Goal: Navigation & Orientation: Find specific page/section

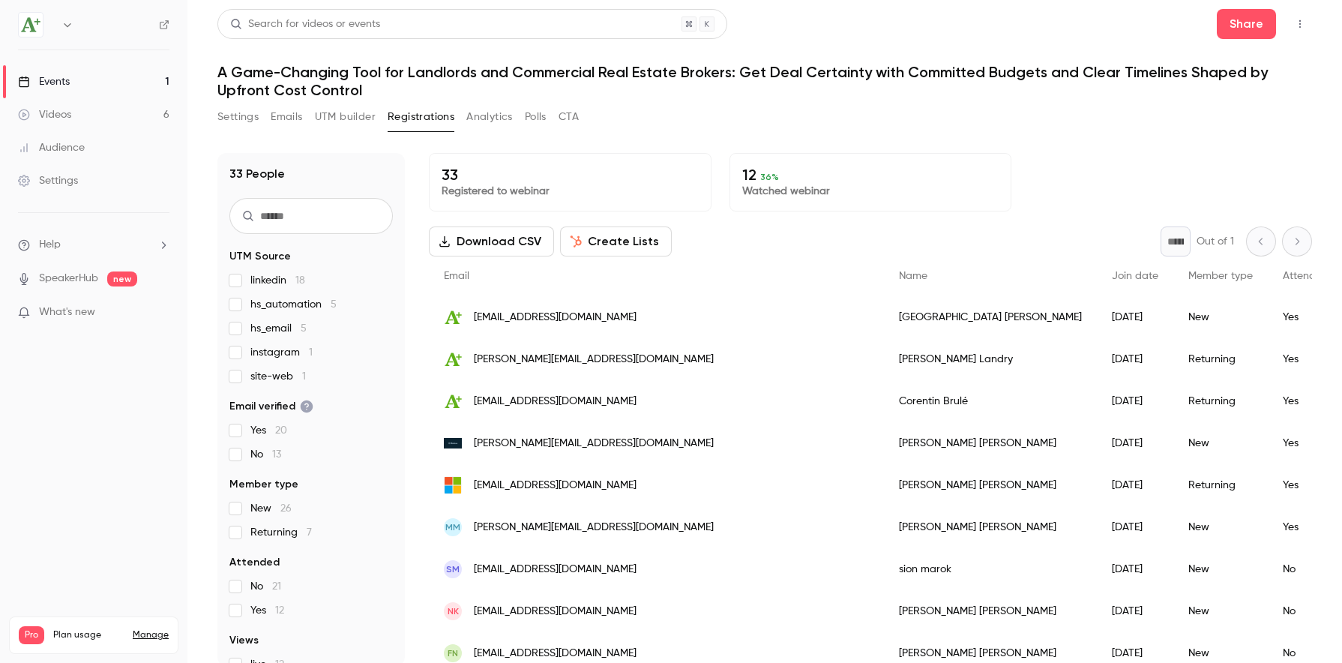
click at [101, 113] on link "Videos 6" at bounding box center [93, 114] width 187 height 33
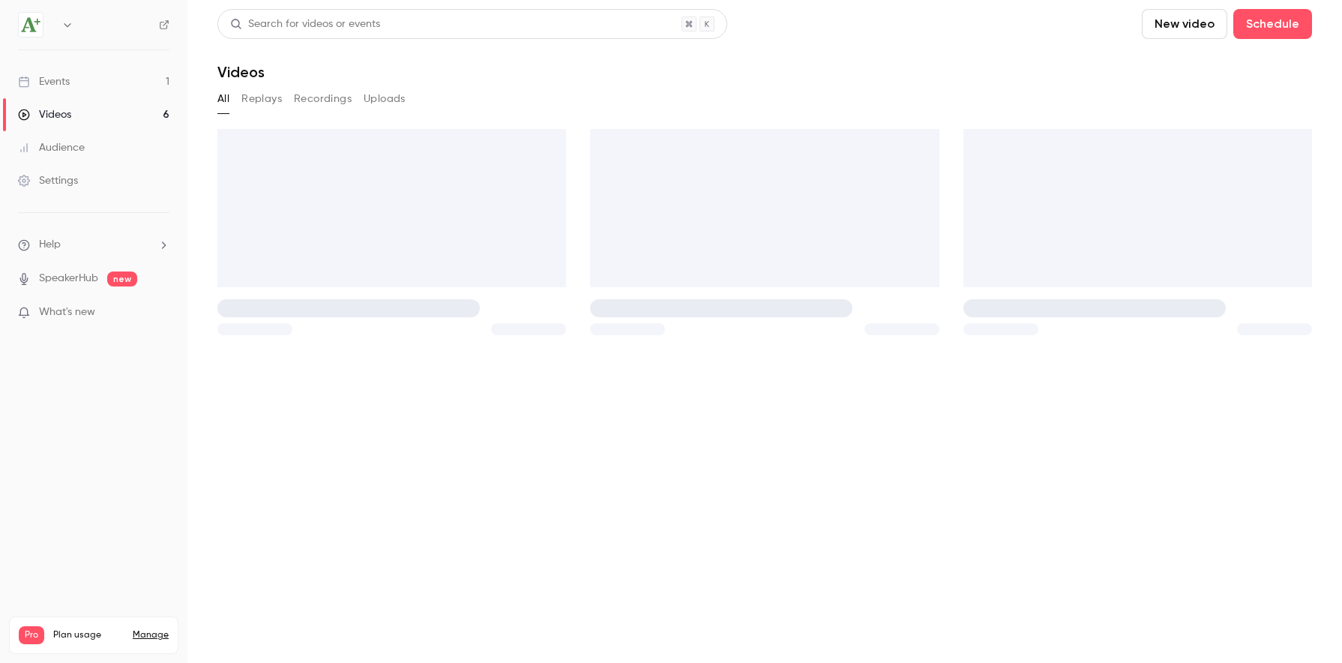
click at [100, 84] on link "Events 1" at bounding box center [93, 81] width 187 height 33
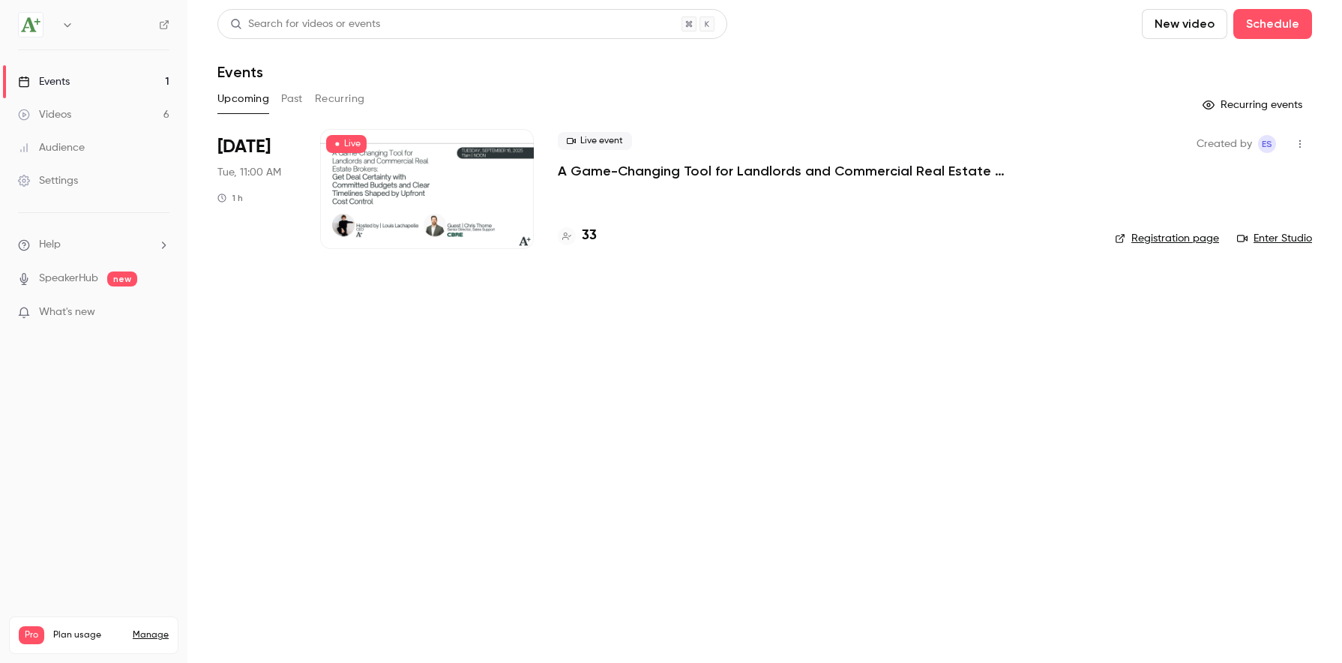
click at [463, 186] on div at bounding box center [427, 189] width 214 height 120
click at [472, 205] on div at bounding box center [427, 189] width 214 height 120
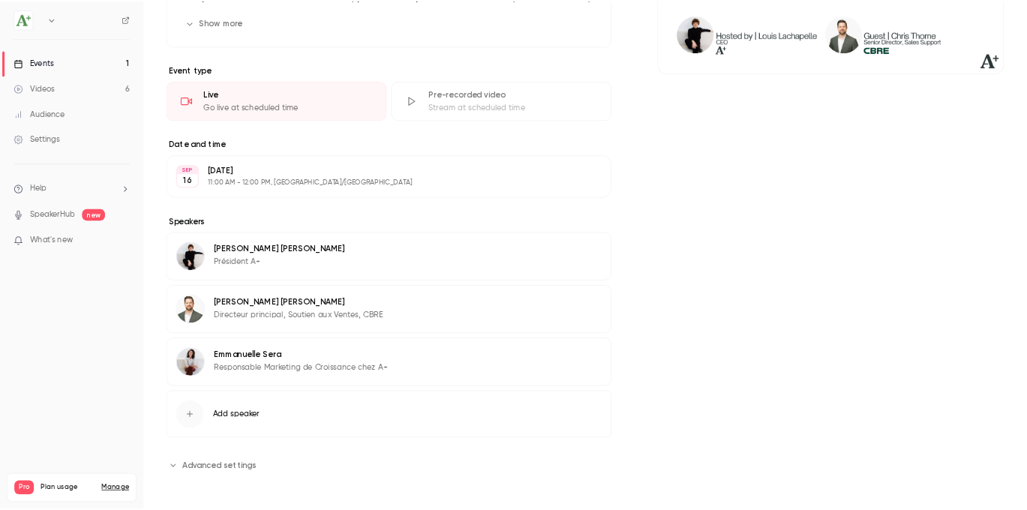
scroll to position [331, 0]
